Goal: Task Accomplishment & Management: Complete application form

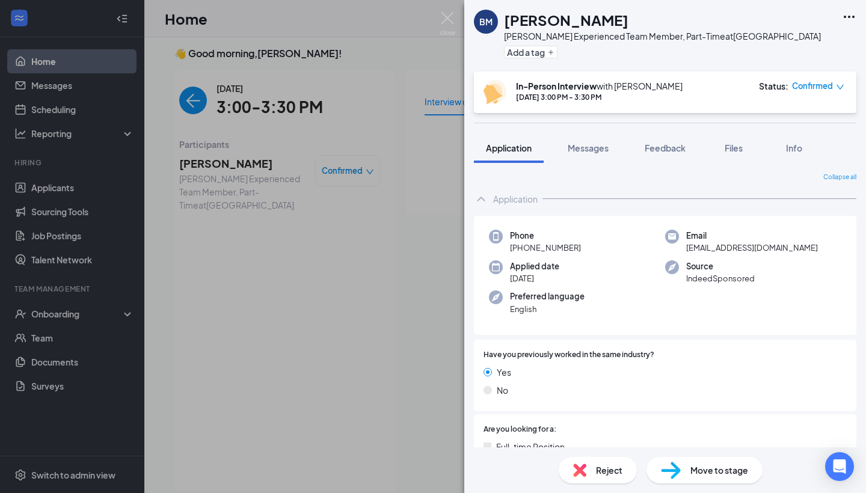
scroll to position [784, 0]
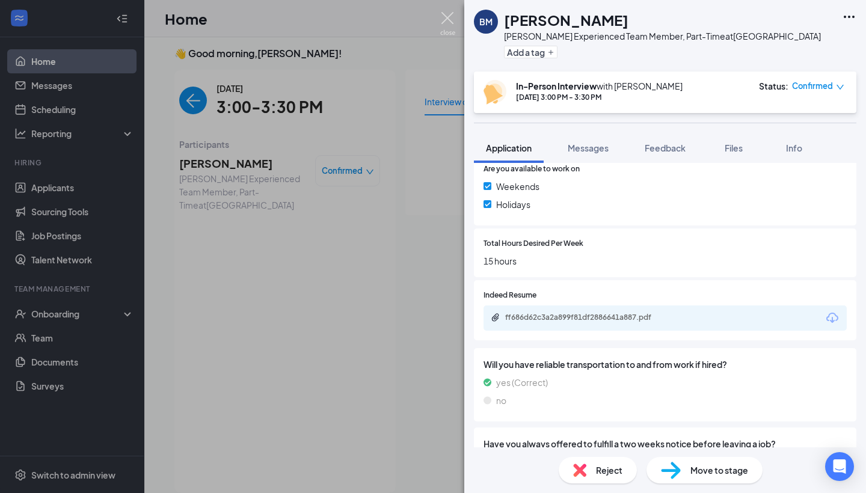
click at [445, 14] on img at bounding box center [447, 23] width 15 height 23
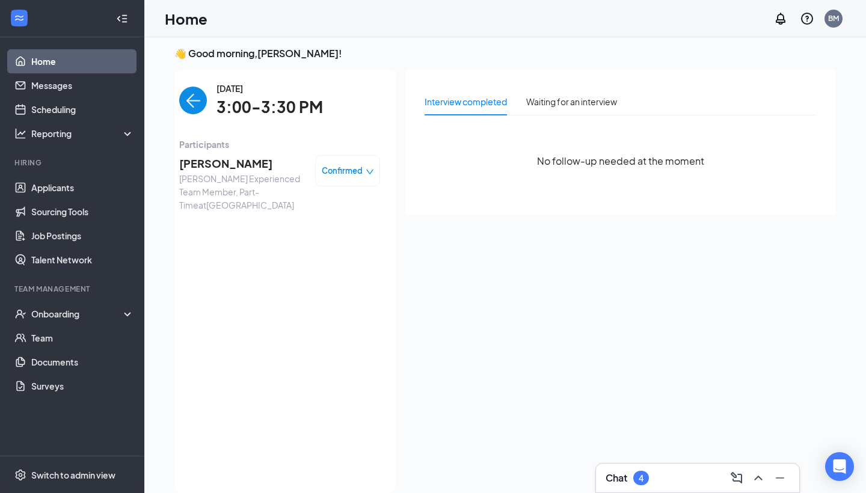
click at [210, 161] on span "[PERSON_NAME]" at bounding box center [242, 163] width 126 height 17
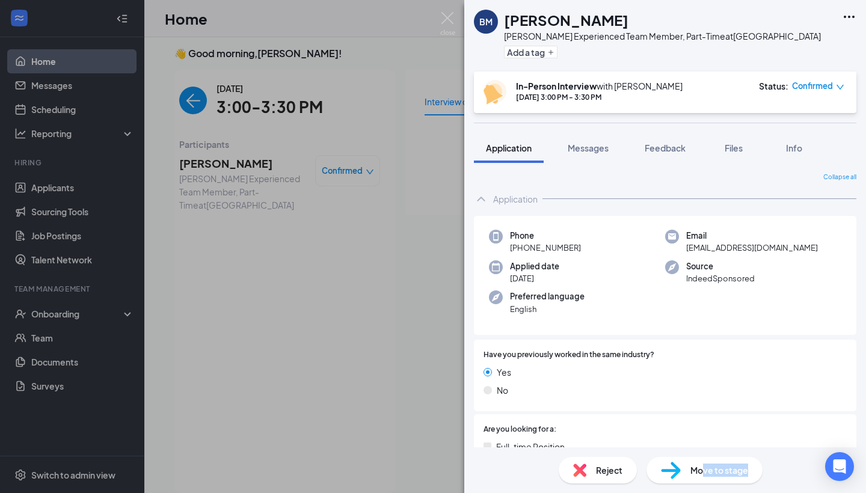
click at [703, 475] on span "Move to stage" at bounding box center [719, 469] width 58 height 13
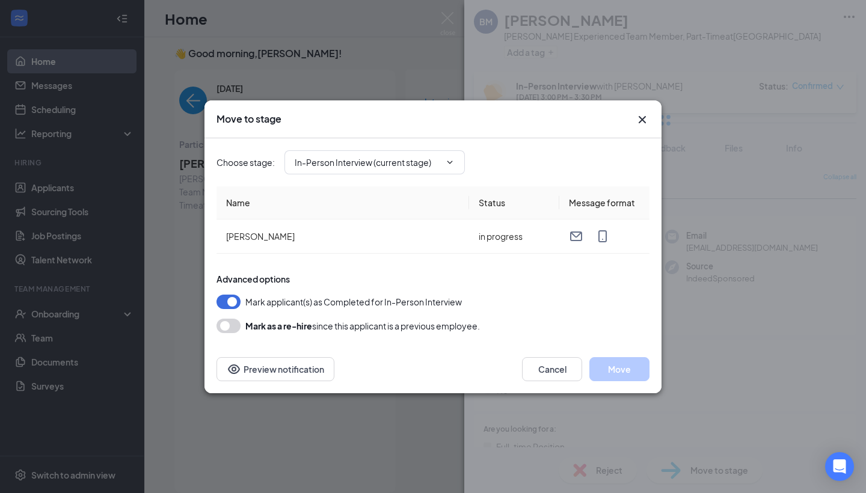
type input "Hiring Complete (final stage)"
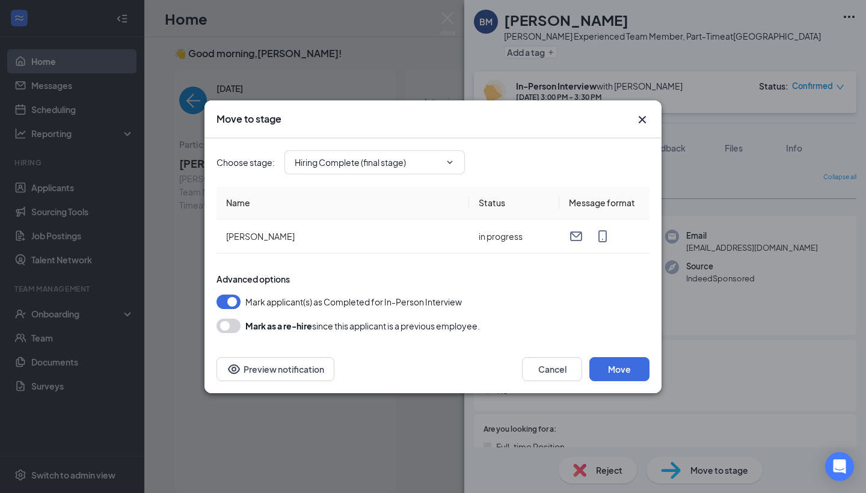
click at [643, 118] on icon "Cross" at bounding box center [641, 118] width 7 height 7
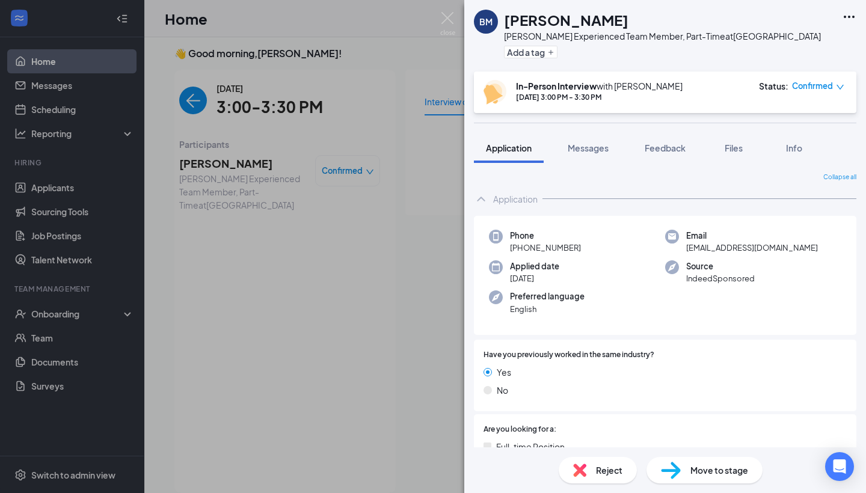
click at [685, 471] on div "Move to stage" at bounding box center [704, 470] width 116 height 26
type input "Hiring Complete (final stage)"
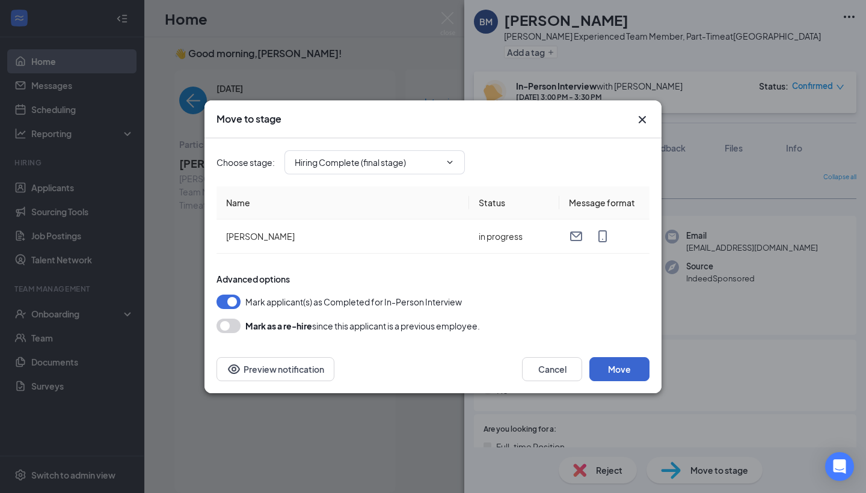
click at [630, 368] on button "Move" at bounding box center [619, 369] width 60 height 24
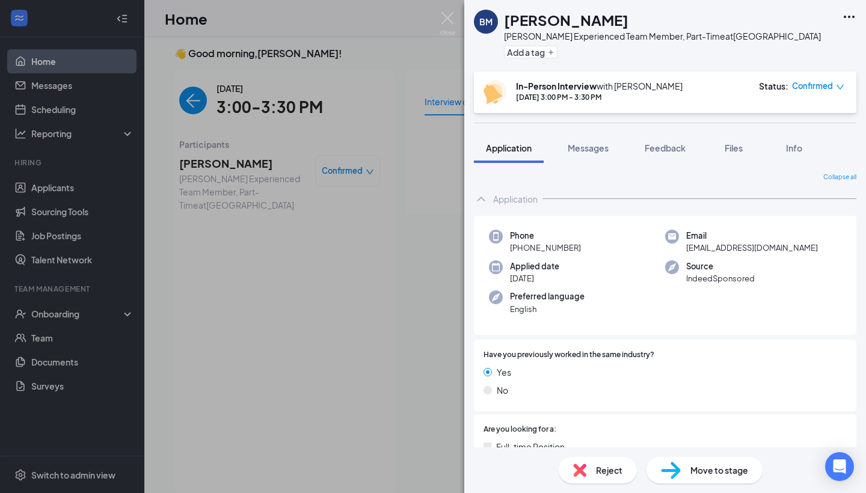
click at [455, 21] on div "BM [PERSON_NAME] Experienced Team Member, Part-Time at [GEOGRAPHIC_DATA] Add a …" at bounding box center [433, 246] width 866 height 493
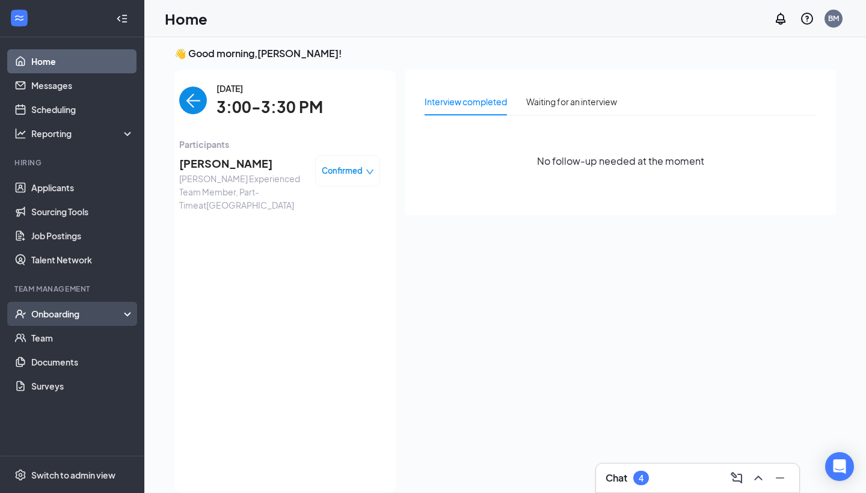
click at [91, 314] on div "Onboarding" at bounding box center [77, 314] width 93 height 12
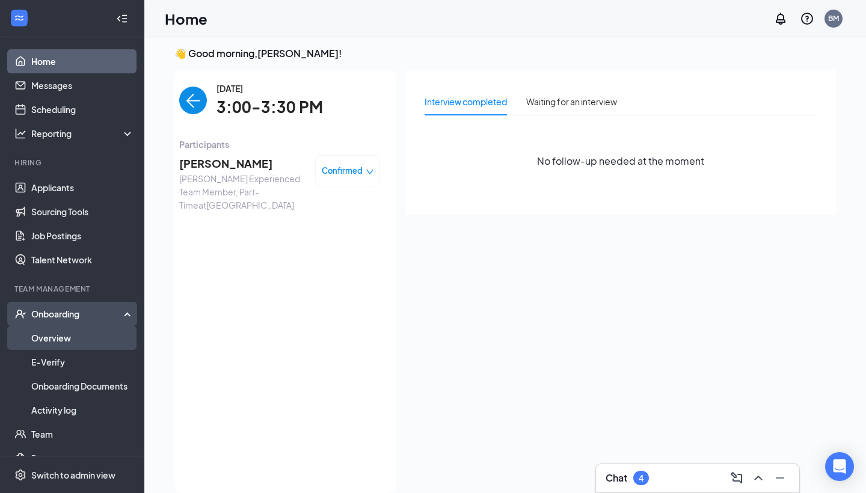
click at [80, 339] on link "Overview" at bounding box center [82, 338] width 103 height 24
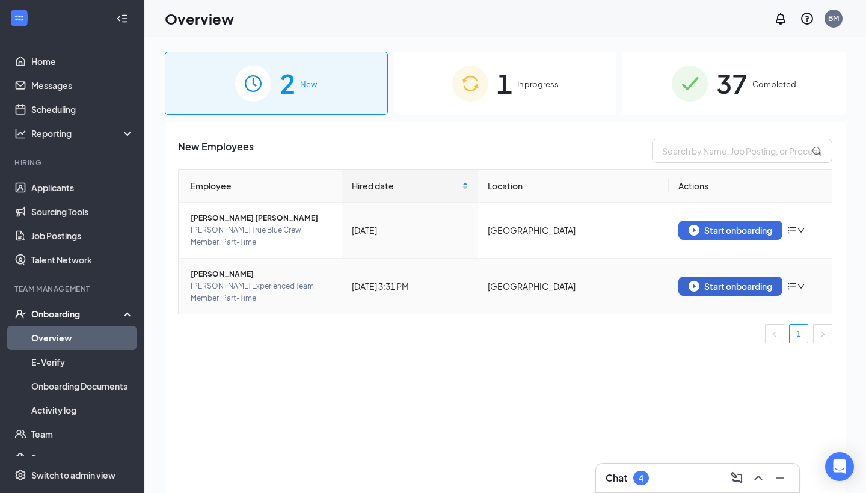
click at [740, 285] on div "Start onboarding" at bounding box center [730, 286] width 84 height 11
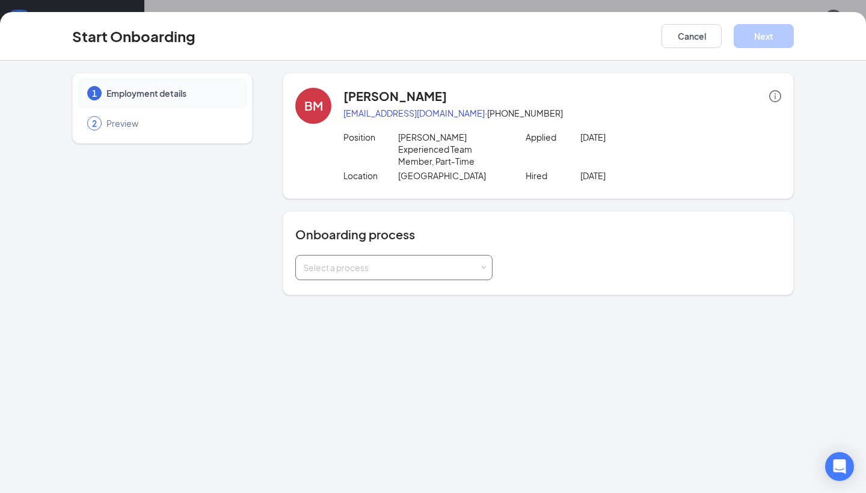
click at [468, 261] on div "Select a process" at bounding box center [391, 267] width 176 height 12
click at [446, 325] on span "OWENSBORO - Part-Time Team Member" at bounding box center [381, 324] width 162 height 11
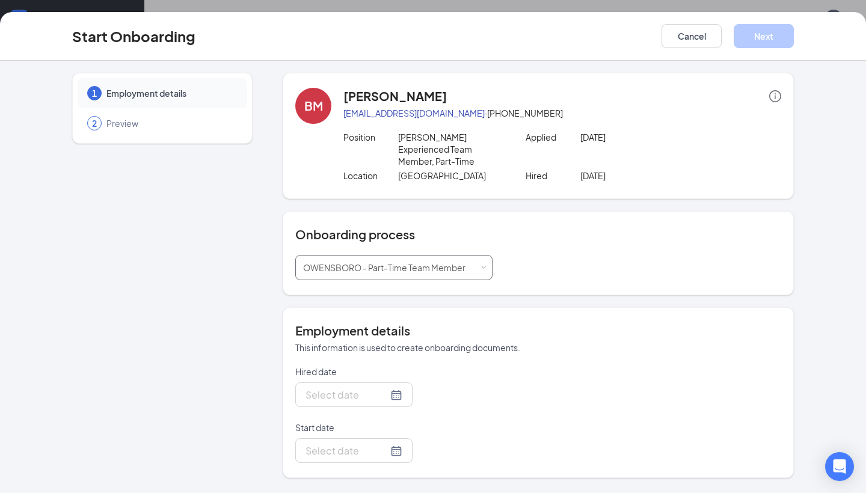
type input "[DATE]"
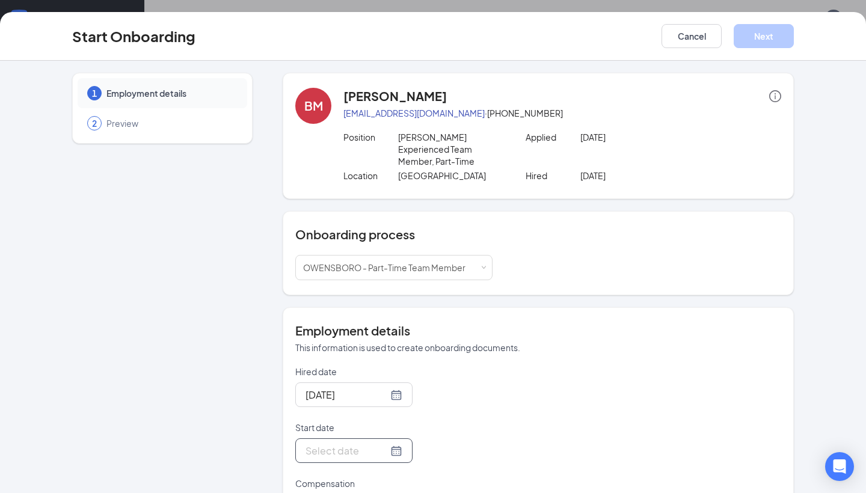
click at [362, 443] on input "Start date" at bounding box center [346, 450] width 82 height 15
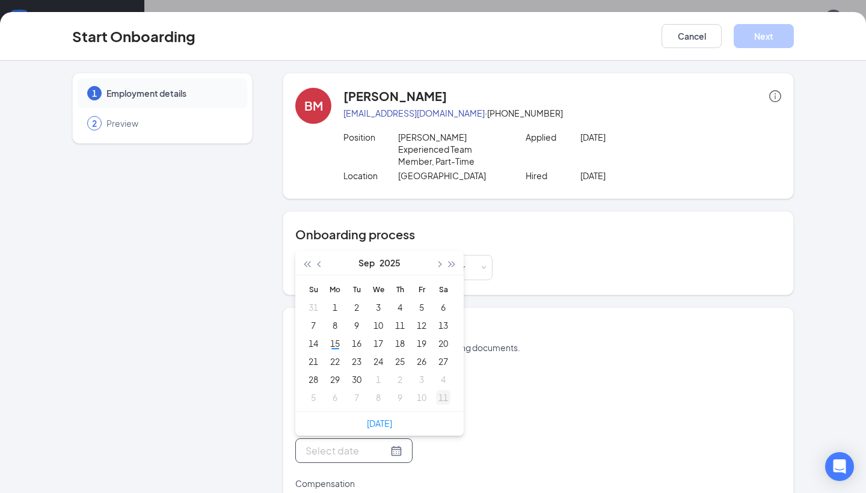
type input "[DATE]"
click at [446, 336] on div "20" at bounding box center [443, 343] width 14 height 14
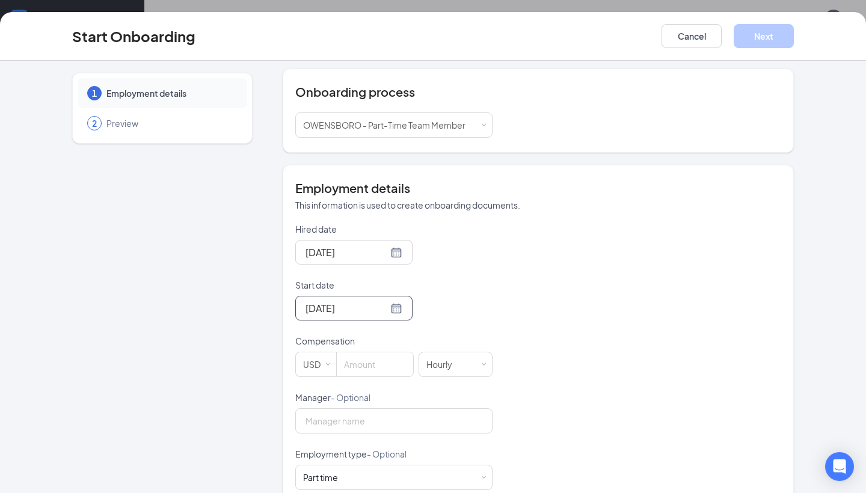
scroll to position [144, 0]
click at [386, 354] on input at bounding box center [375, 363] width 76 height 24
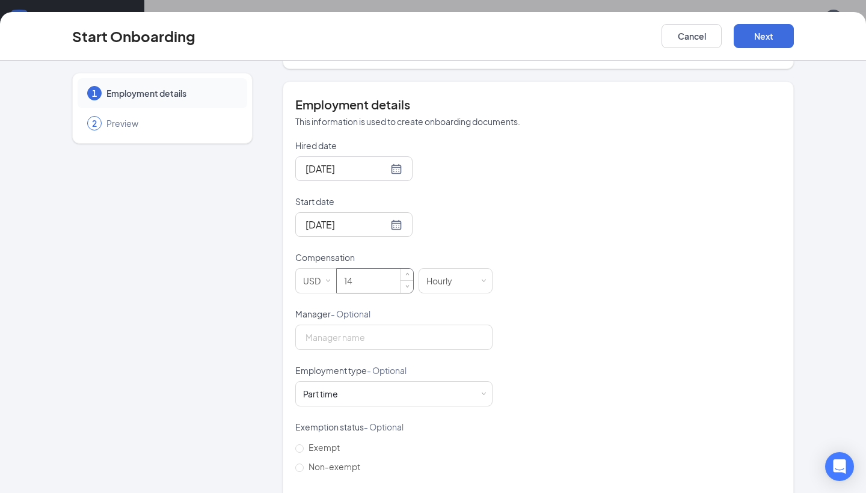
scroll to position [236, 0]
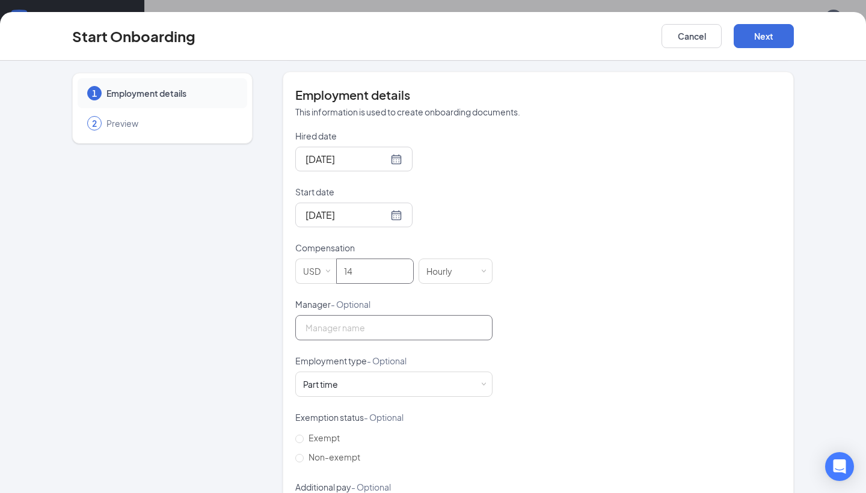
type input "14"
click at [345, 319] on input "Manager - Optional" at bounding box center [393, 327] width 197 height 25
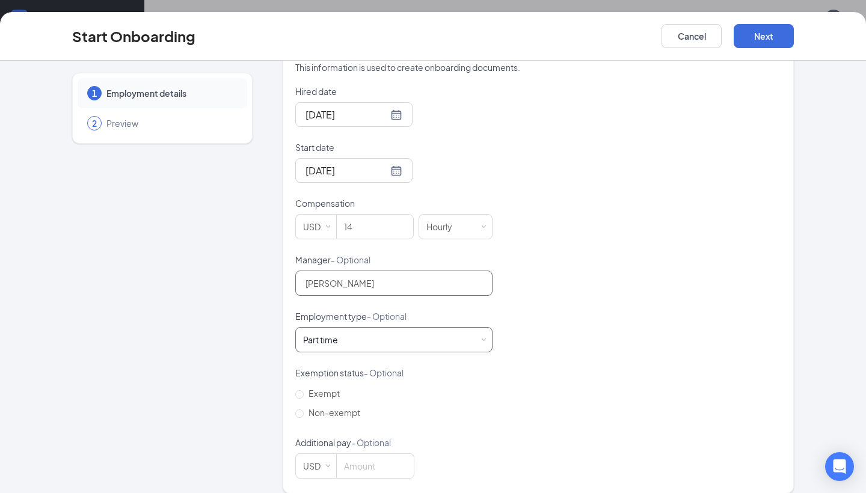
scroll to position [279, 0]
type input "[PERSON_NAME]"
click at [366, 331] on div "Part time Works less than 30 hours per week and is reasonably expected to work" at bounding box center [394, 340] width 182 height 24
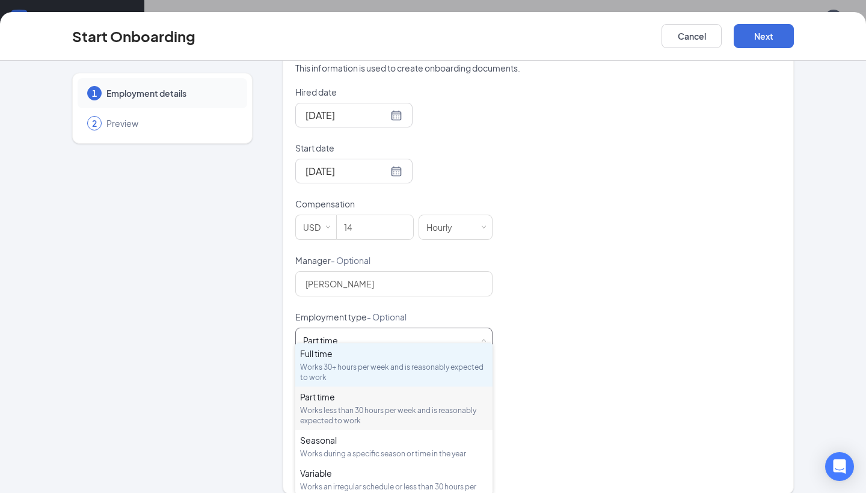
click at [361, 357] on div "Full time" at bounding box center [394, 353] width 188 height 12
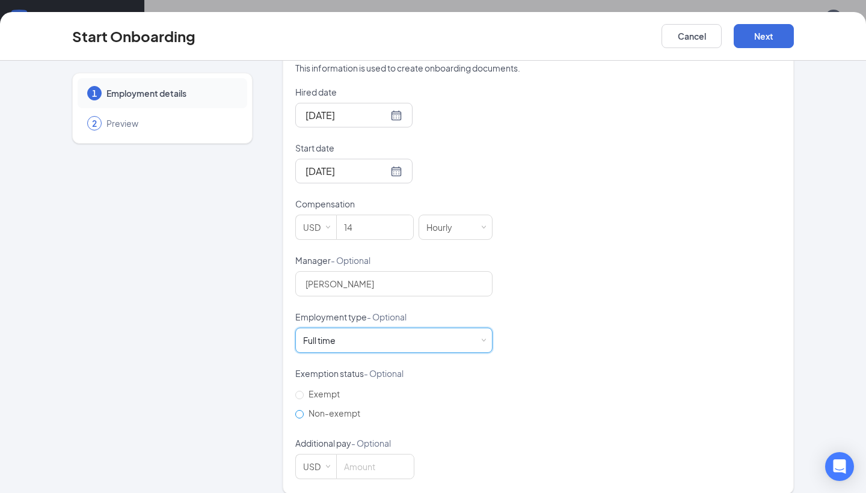
click at [302, 410] on input "Non-exempt" at bounding box center [299, 414] width 8 height 8
radio input "true"
click at [782, 34] on button "Next" at bounding box center [763, 36] width 60 height 24
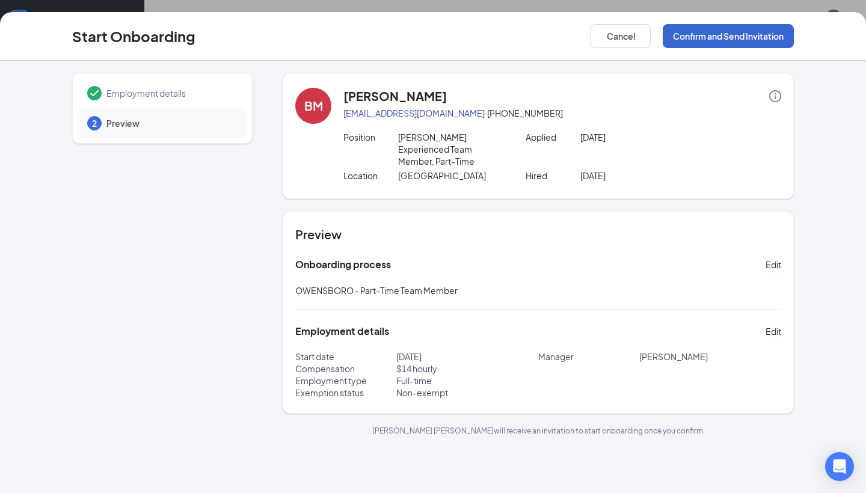
scroll to position [0, 0]
click at [782, 34] on button "Confirm and Send Invitation" at bounding box center [727, 36] width 131 height 24
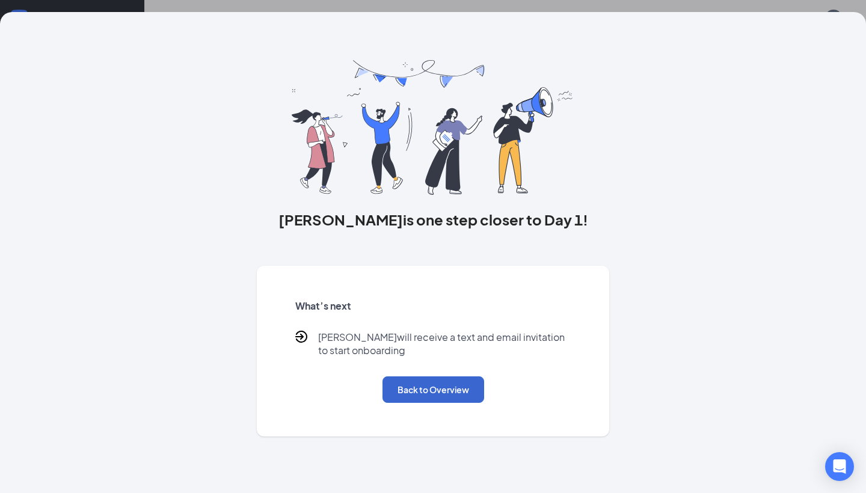
click at [430, 389] on button "Back to Overview" at bounding box center [433, 389] width 102 height 26
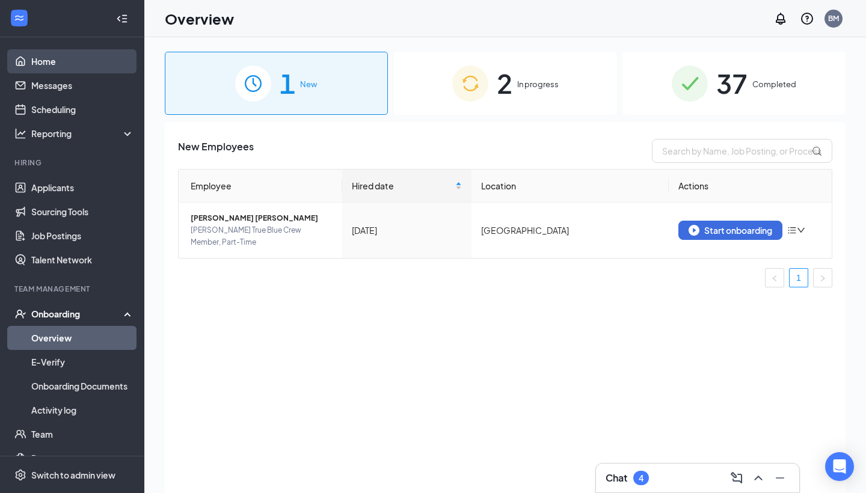
click at [45, 61] on link "Home" at bounding box center [82, 61] width 103 height 24
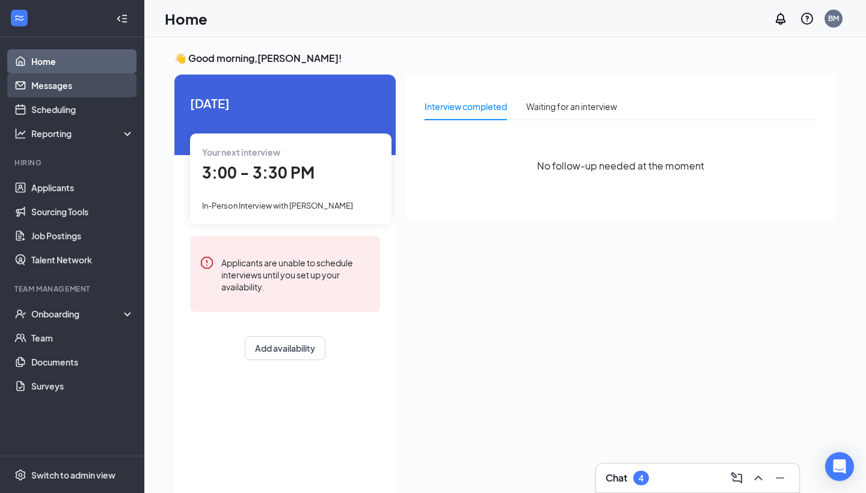
click at [43, 89] on link "Messages" at bounding box center [82, 85] width 103 height 24
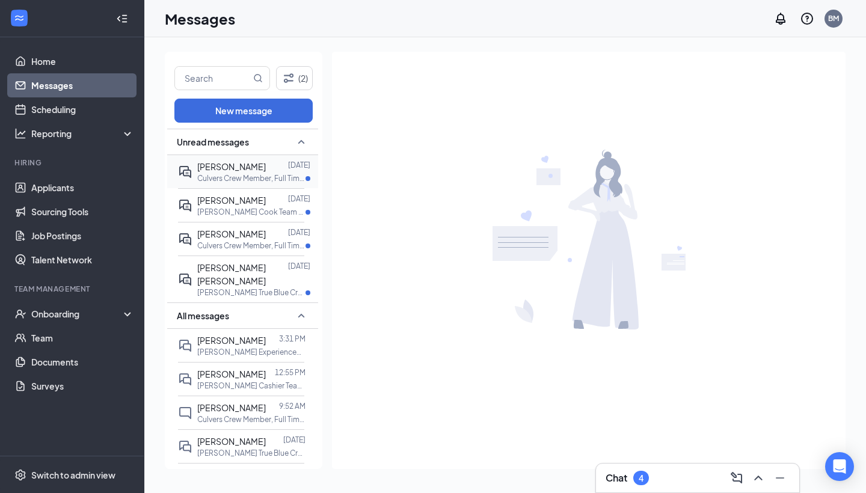
click at [247, 179] on p "Culvers Crew Member, Full Time at Owensboro" at bounding box center [251, 178] width 108 height 10
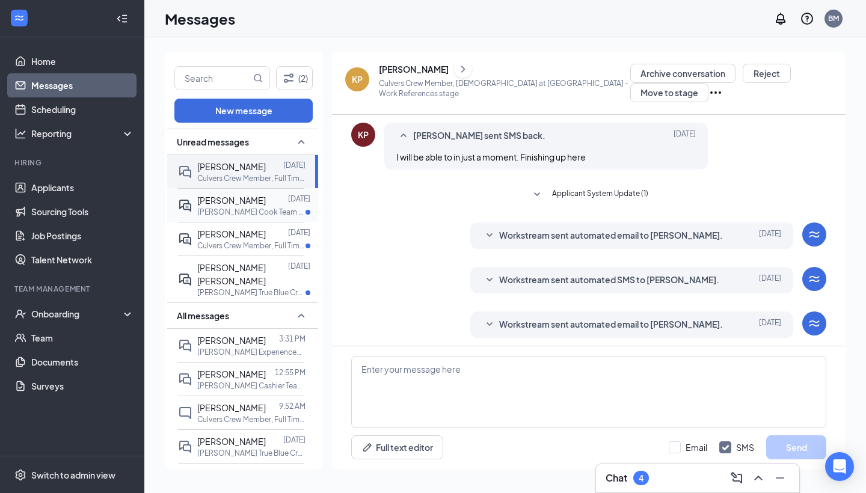
scroll to position [363, 0]
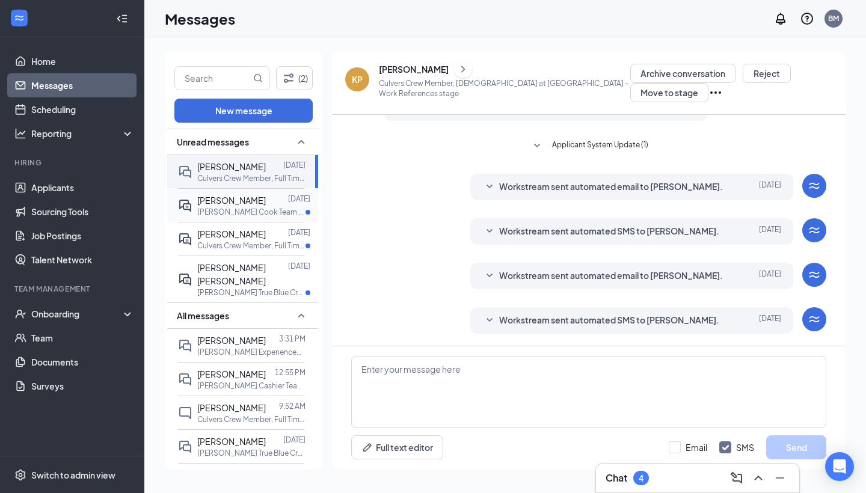
click at [257, 210] on p "Culver's Cook Team Member, Part-Time at Owensboro" at bounding box center [251, 212] width 108 height 10
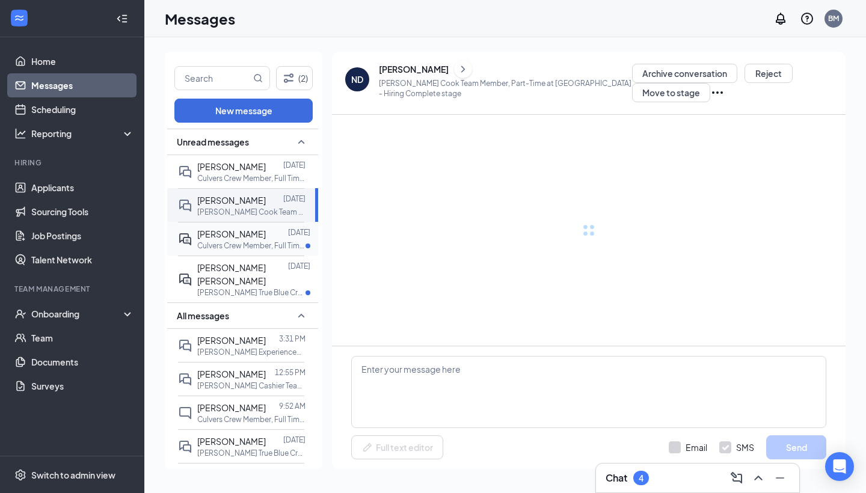
click at [262, 240] on p "Culvers Crew Member, Full Time at Owensboro" at bounding box center [251, 245] width 108 height 10
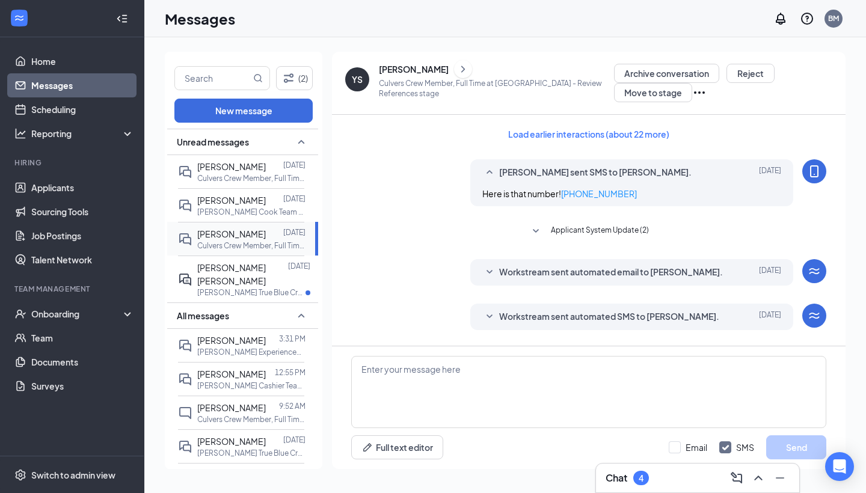
scroll to position [185, 0]
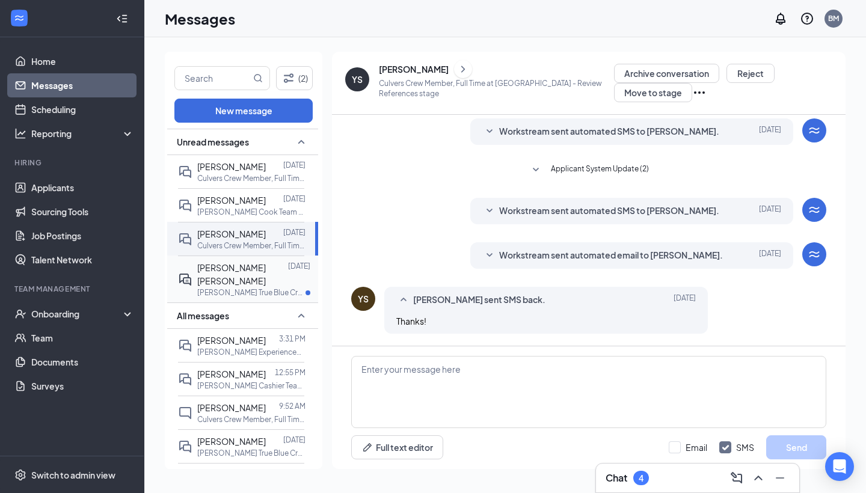
click at [237, 287] on p "Culver's True Blue Crew Member, Part-Time at Owensboro" at bounding box center [251, 292] width 108 height 10
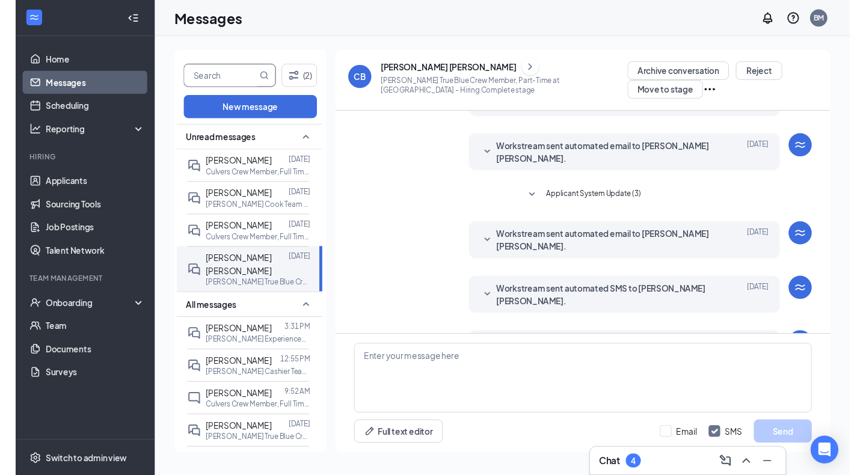
scroll to position [154, 0]
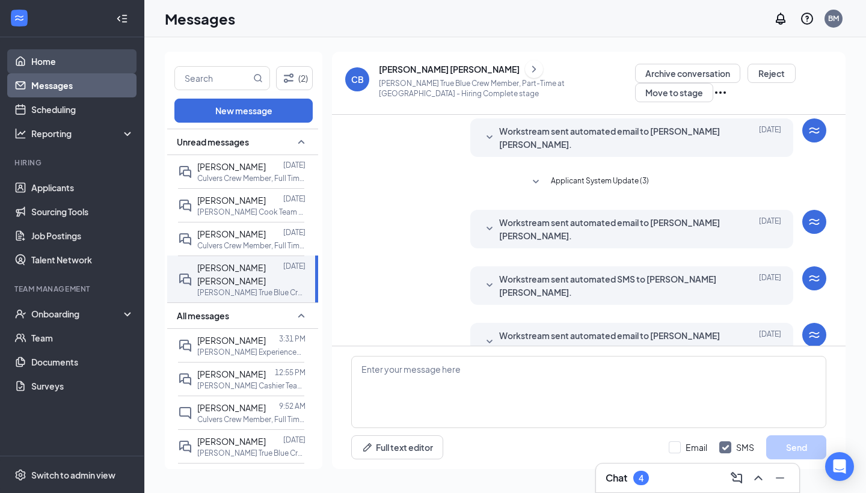
click at [38, 63] on link "Home" at bounding box center [82, 61] width 103 height 24
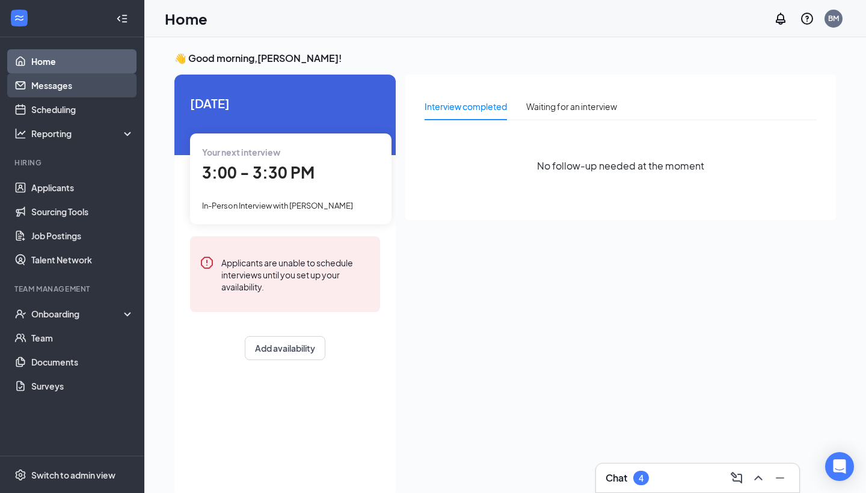
click at [70, 91] on link "Messages" at bounding box center [82, 85] width 103 height 24
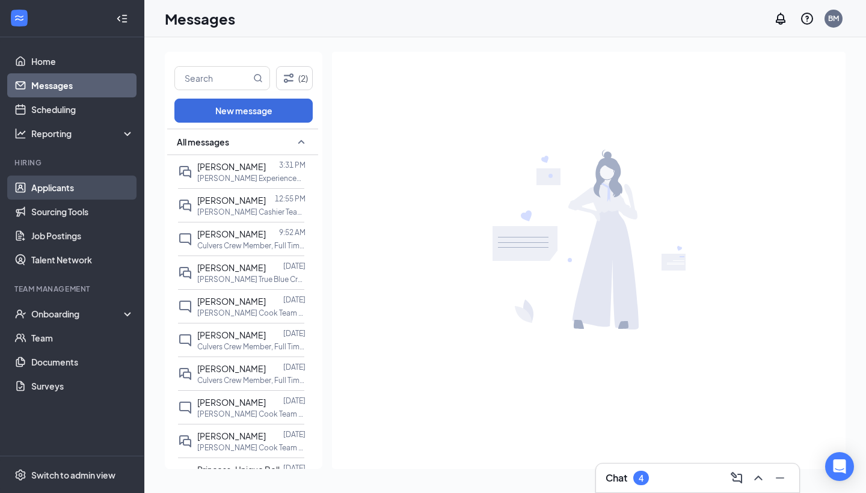
click at [78, 195] on link "Applicants" at bounding box center [82, 188] width 103 height 24
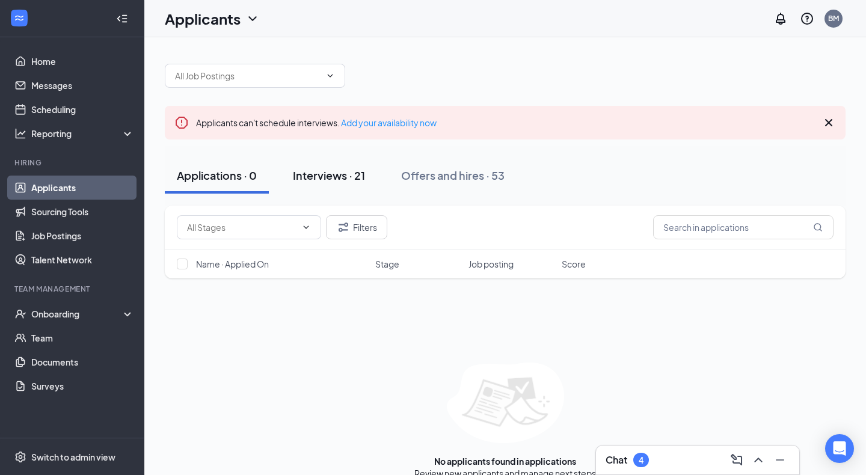
click at [335, 178] on div "Interviews · 21" at bounding box center [329, 175] width 72 height 15
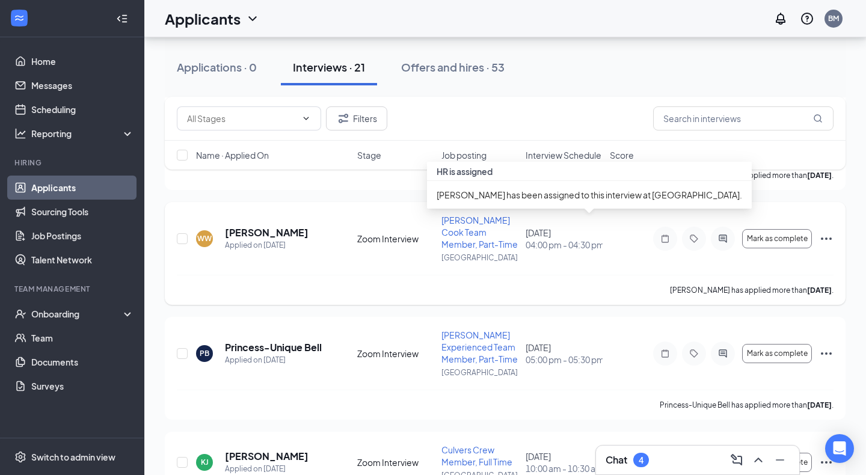
scroll to position [310, 0]
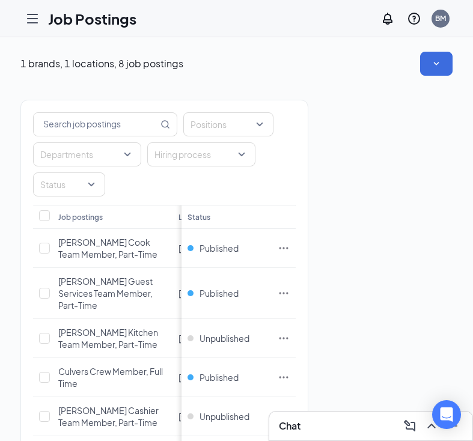
click at [33, 19] on icon "Hamburger" at bounding box center [33, 18] width 10 height 8
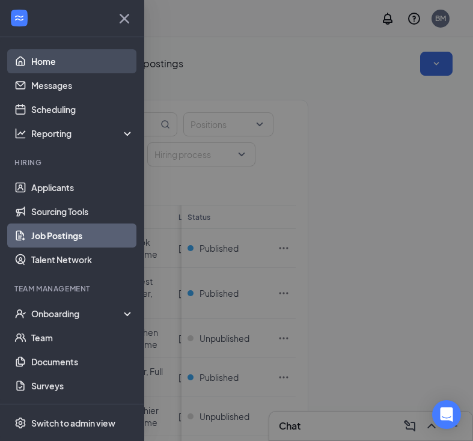
click at [47, 61] on link "Home" at bounding box center [82, 61] width 103 height 24
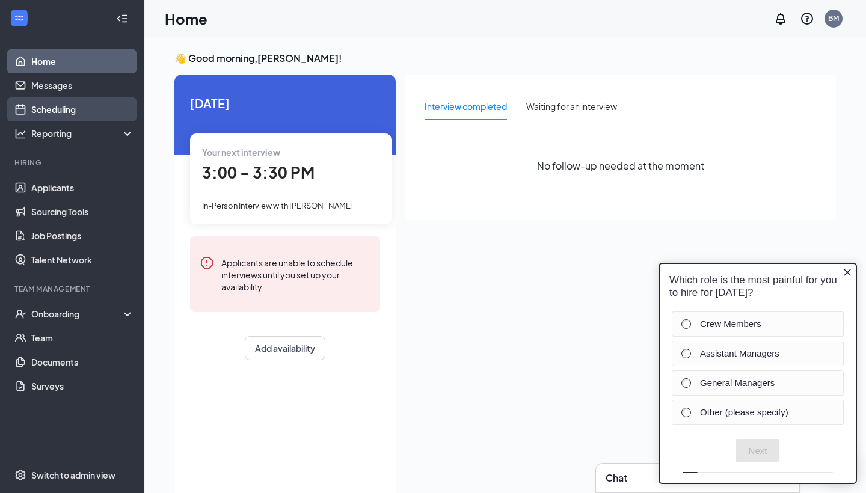
click at [106, 109] on link "Scheduling" at bounding box center [82, 109] width 103 height 24
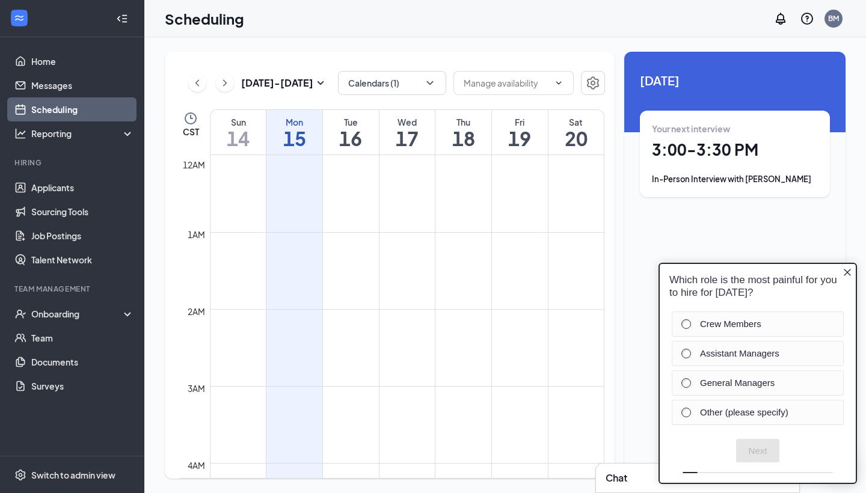
scroll to position [591, 0]
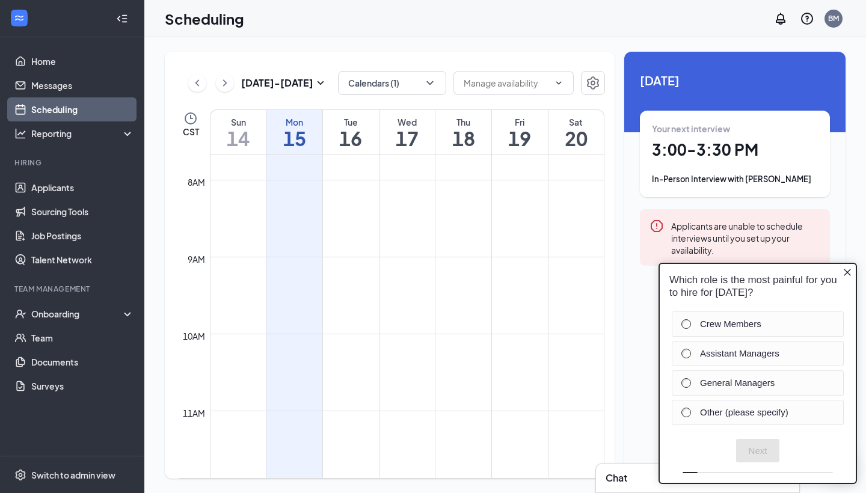
click at [472, 270] on icon "Close button" at bounding box center [847, 272] width 10 height 10
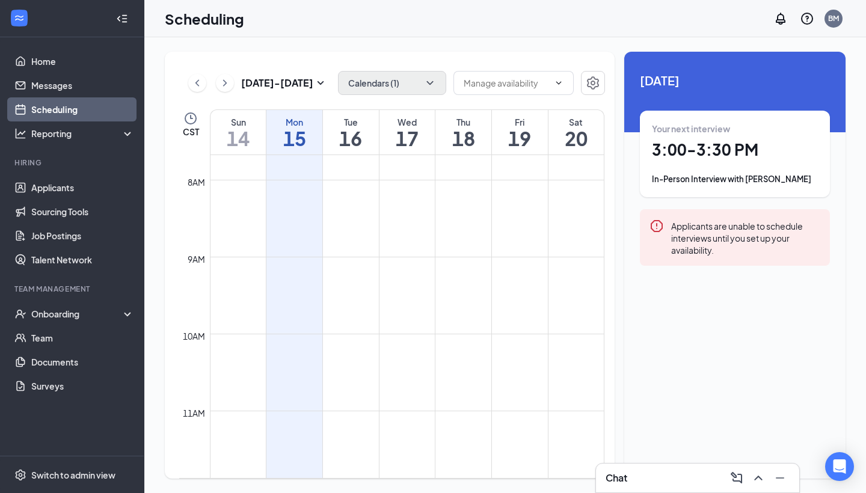
click at [423, 84] on button "Calendars (1)" at bounding box center [392, 83] width 108 height 24
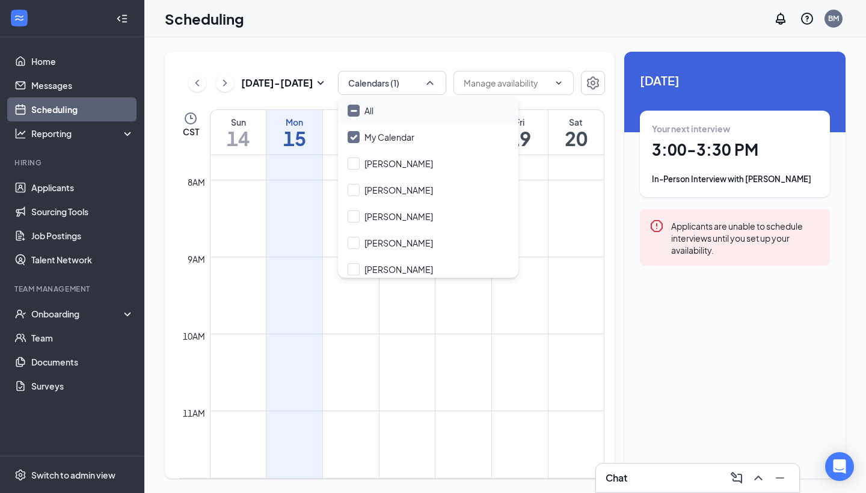
click at [353, 110] on input "All" at bounding box center [360, 111] width 26 height 12
checkbox input "true"
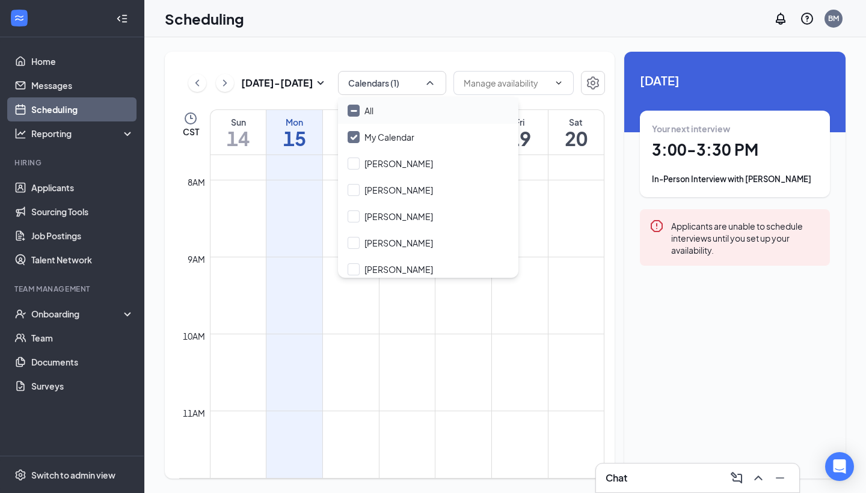
checkbox input "true"
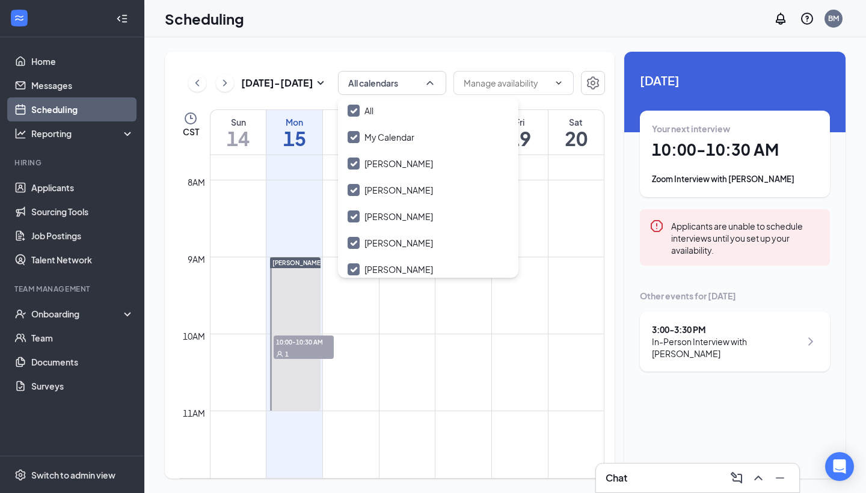
click at [472, 14] on div "Scheduling BM" at bounding box center [504, 18] width 721 height 37
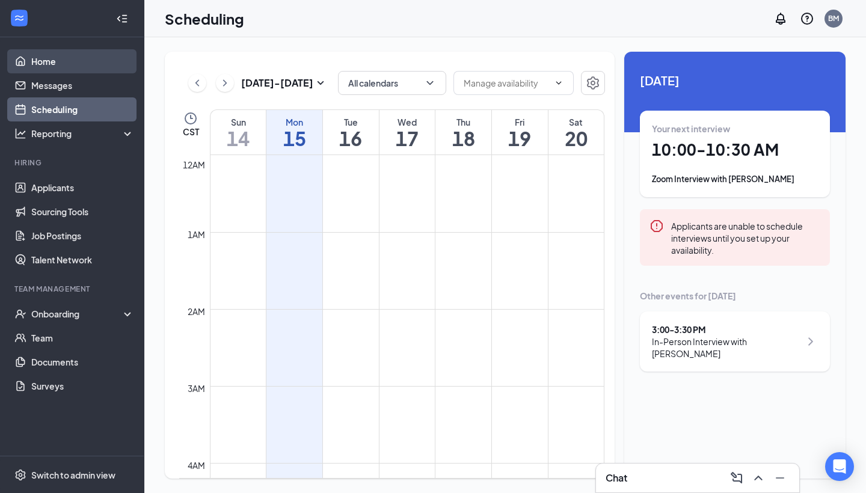
click at [68, 57] on link "Home" at bounding box center [82, 61] width 103 height 24
